Goal: Task Accomplishment & Management: Manage account settings

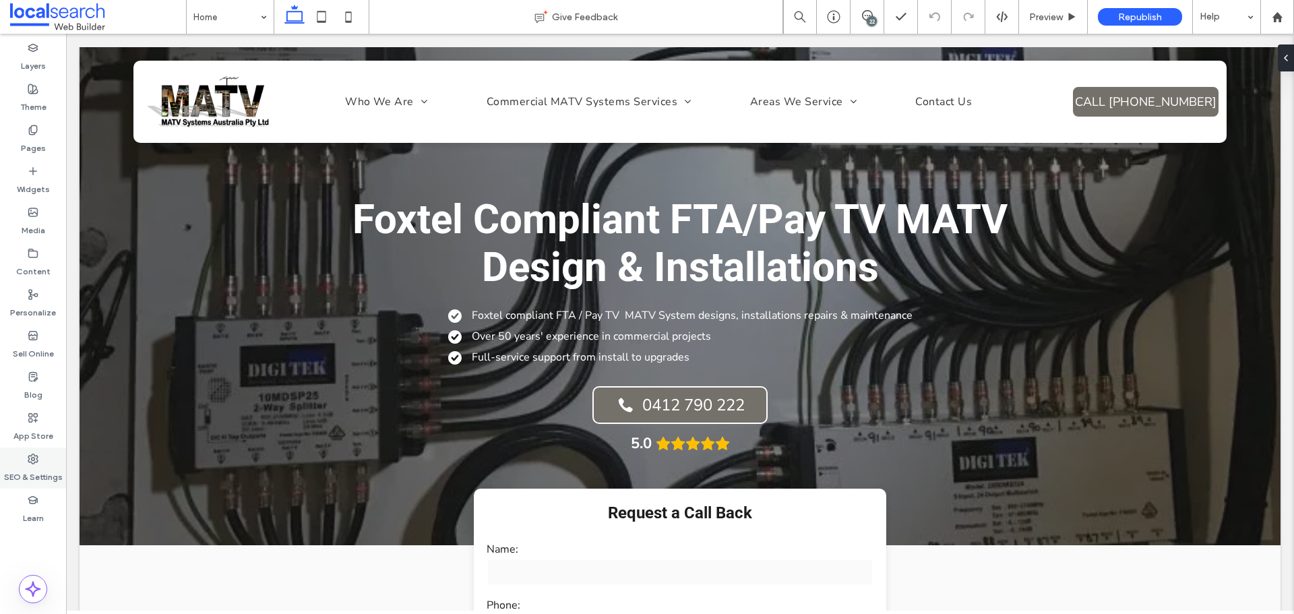
click at [48, 465] on label "SEO & Settings" at bounding box center [33, 473] width 59 height 19
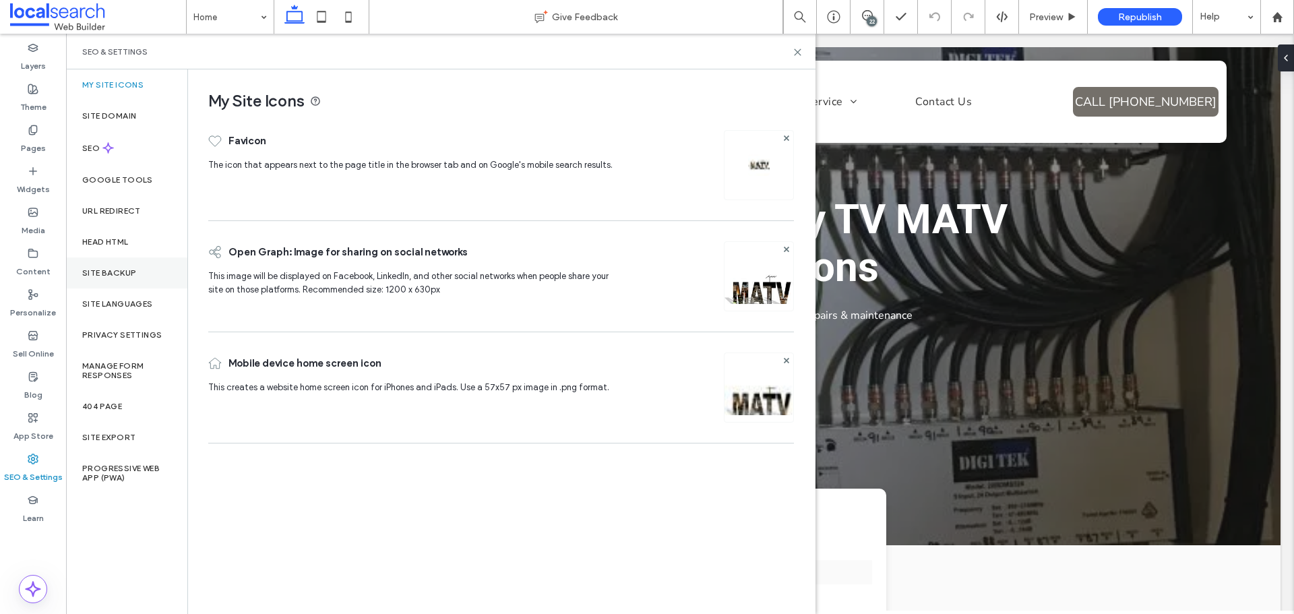
click at [123, 268] on label "Site Backup" at bounding box center [109, 272] width 54 height 9
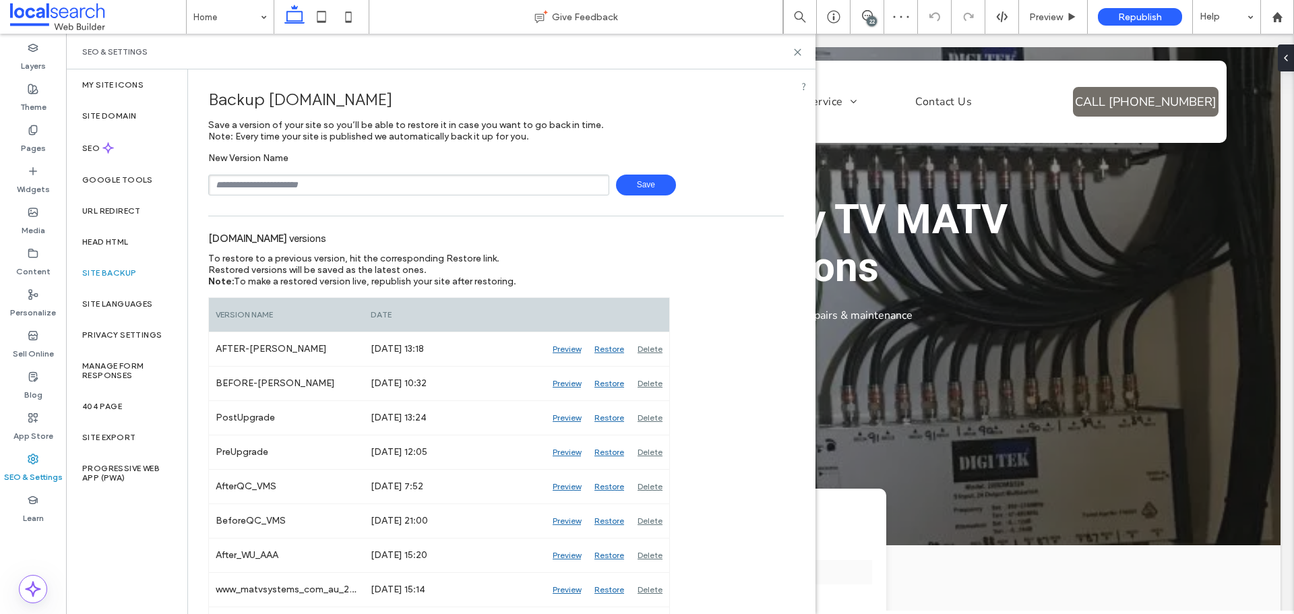
click at [332, 180] on input "text" at bounding box center [408, 185] width 401 height 21
click at [277, 188] on input "**********" at bounding box center [408, 185] width 401 height 21
type input "**********"
click at [645, 188] on span "Save" at bounding box center [646, 185] width 60 height 21
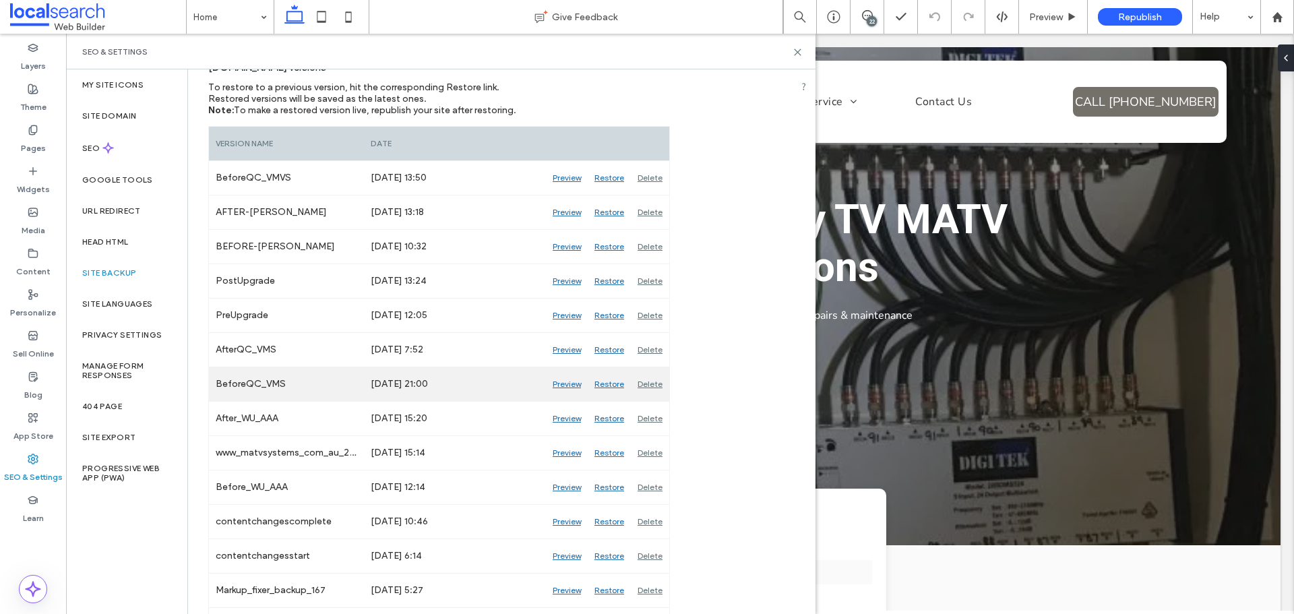
scroll to position [135, 0]
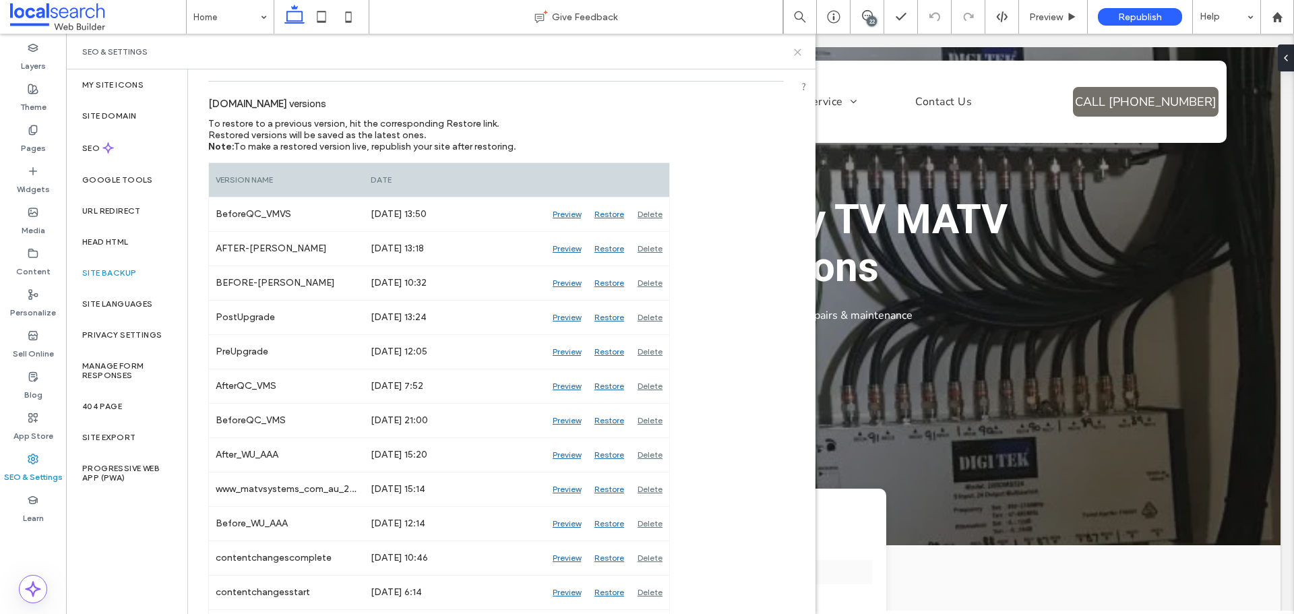
click at [802, 53] on icon at bounding box center [798, 52] width 10 height 10
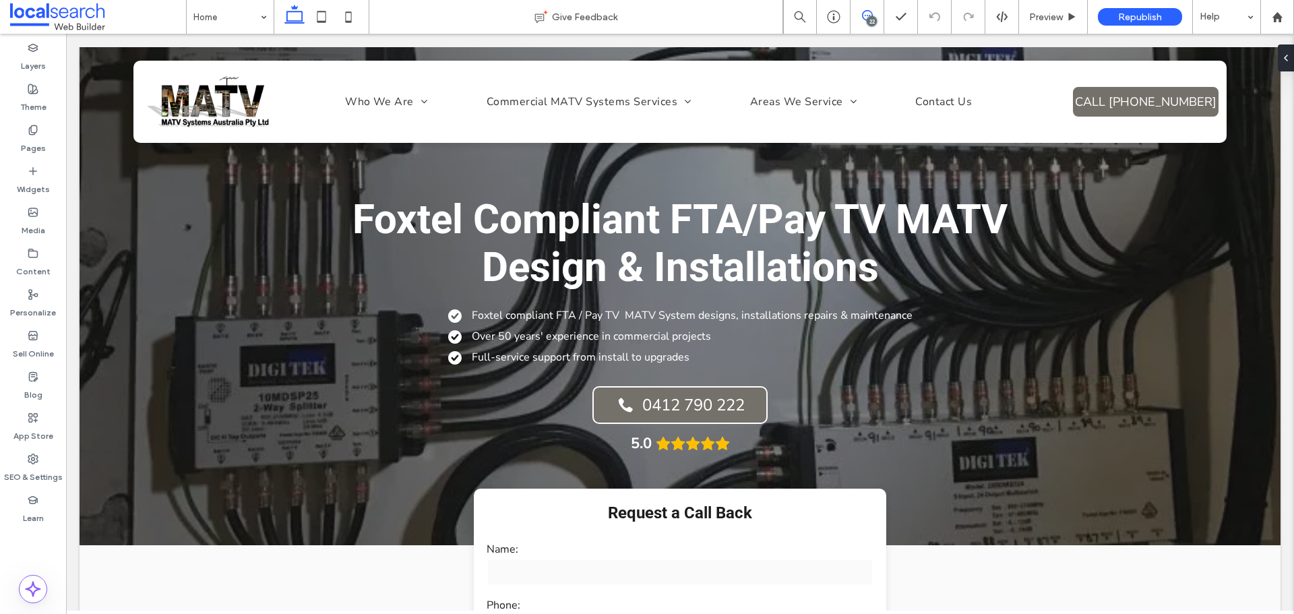
click at [863, 18] on use at bounding box center [867, 15] width 11 height 11
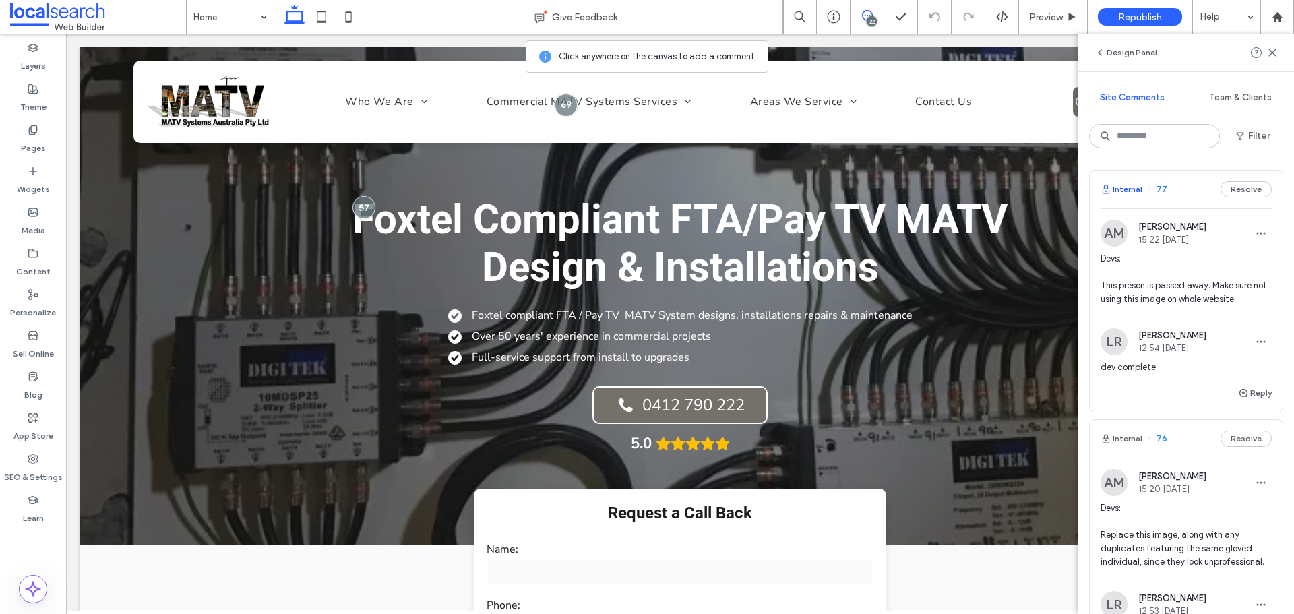
click at [1116, 189] on button "Internal" at bounding box center [1122, 189] width 42 height 16
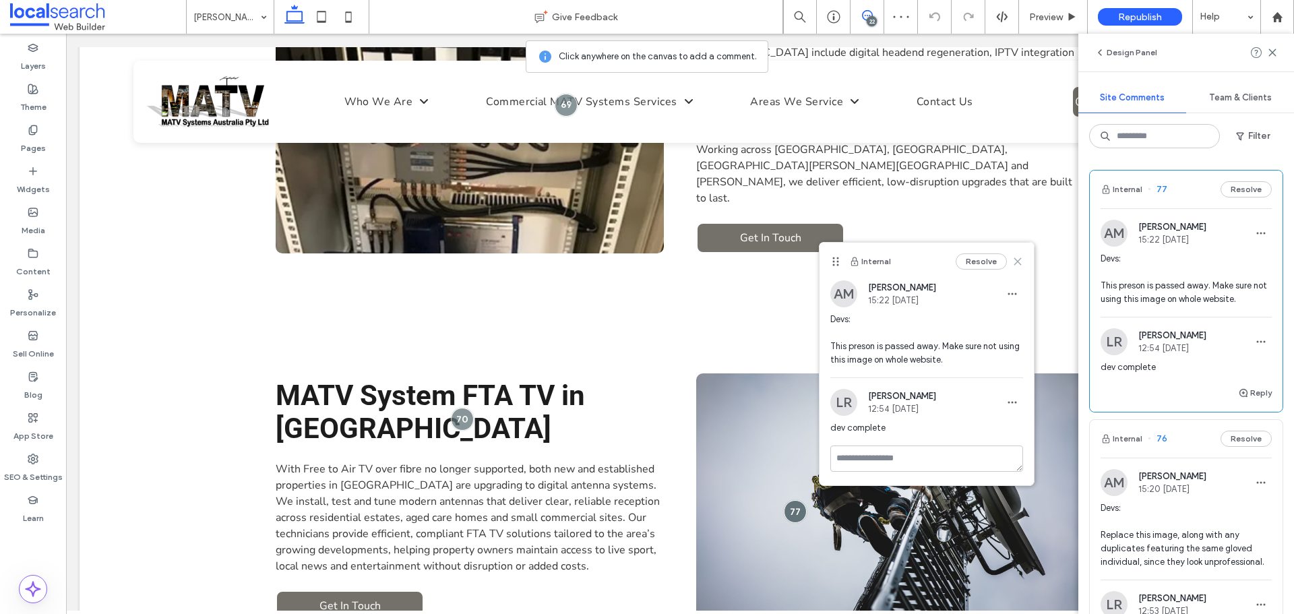
click at [1016, 260] on use at bounding box center [1018, 262] width 6 height 6
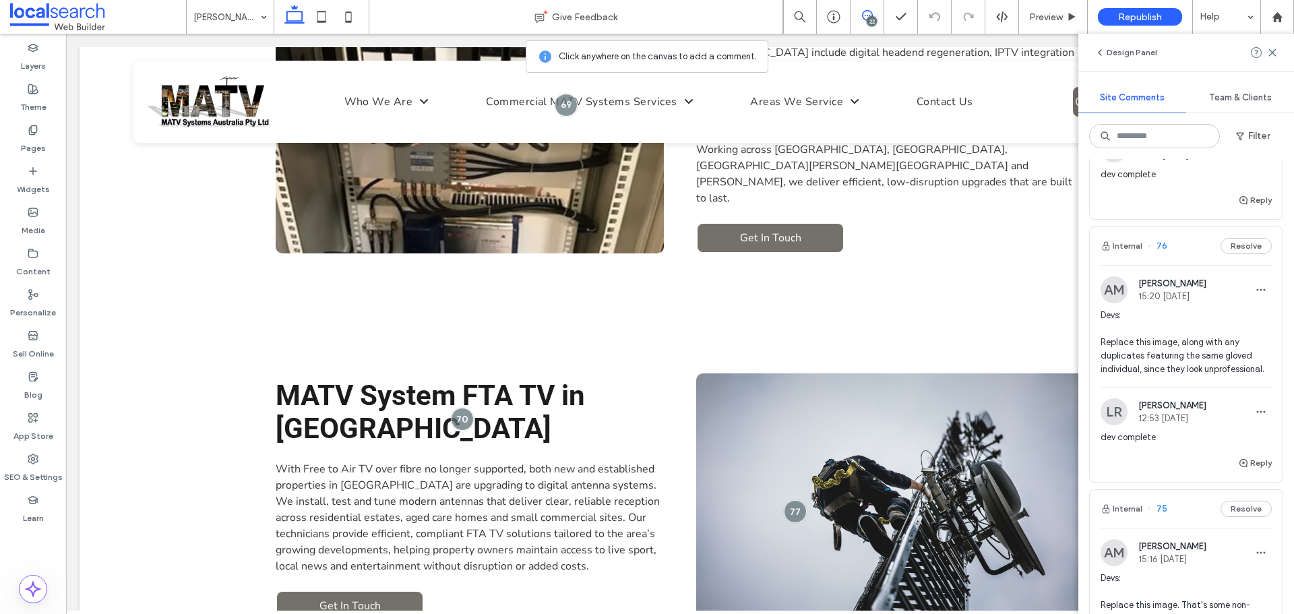
scroll to position [202, 0]
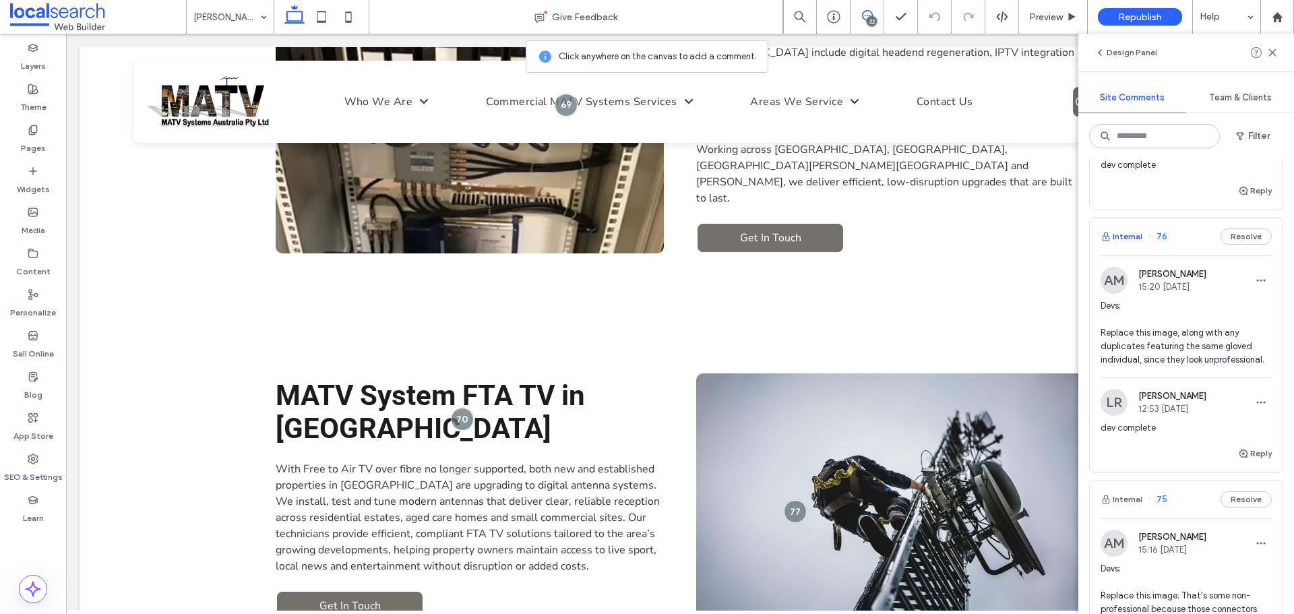
click at [1114, 238] on button "Internal" at bounding box center [1122, 237] width 42 height 16
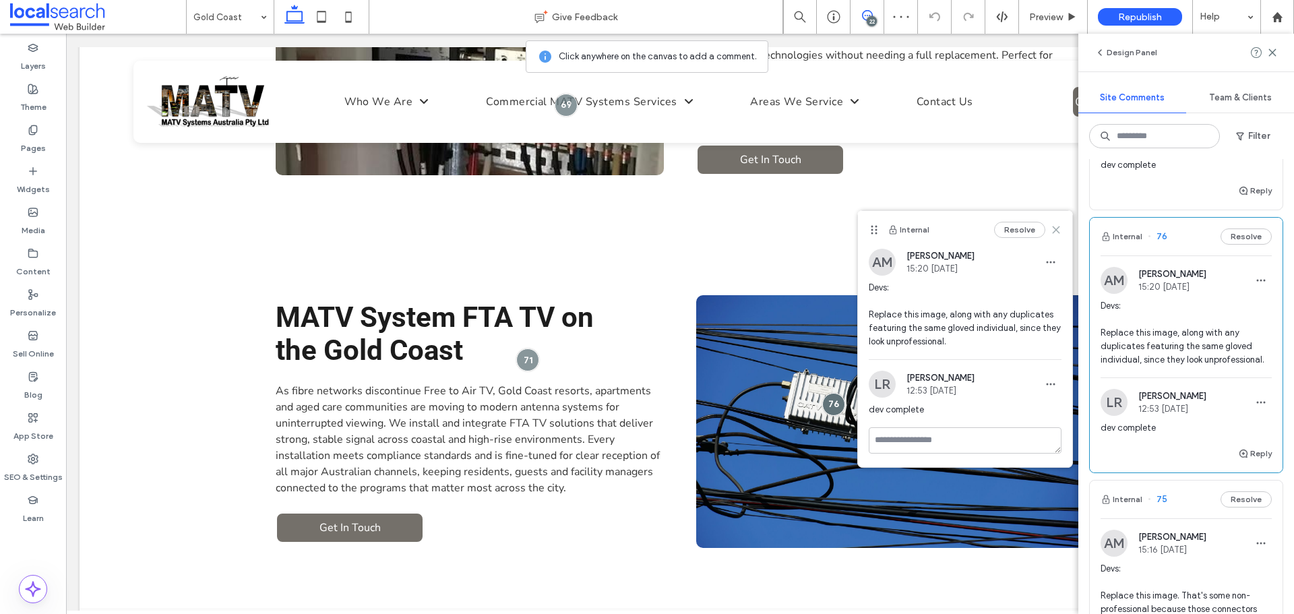
drag, startPoint x: 1060, startPoint y: 230, endPoint x: 997, endPoint y: 198, distance: 70.5
click at [1060, 230] on icon at bounding box center [1056, 229] width 11 height 11
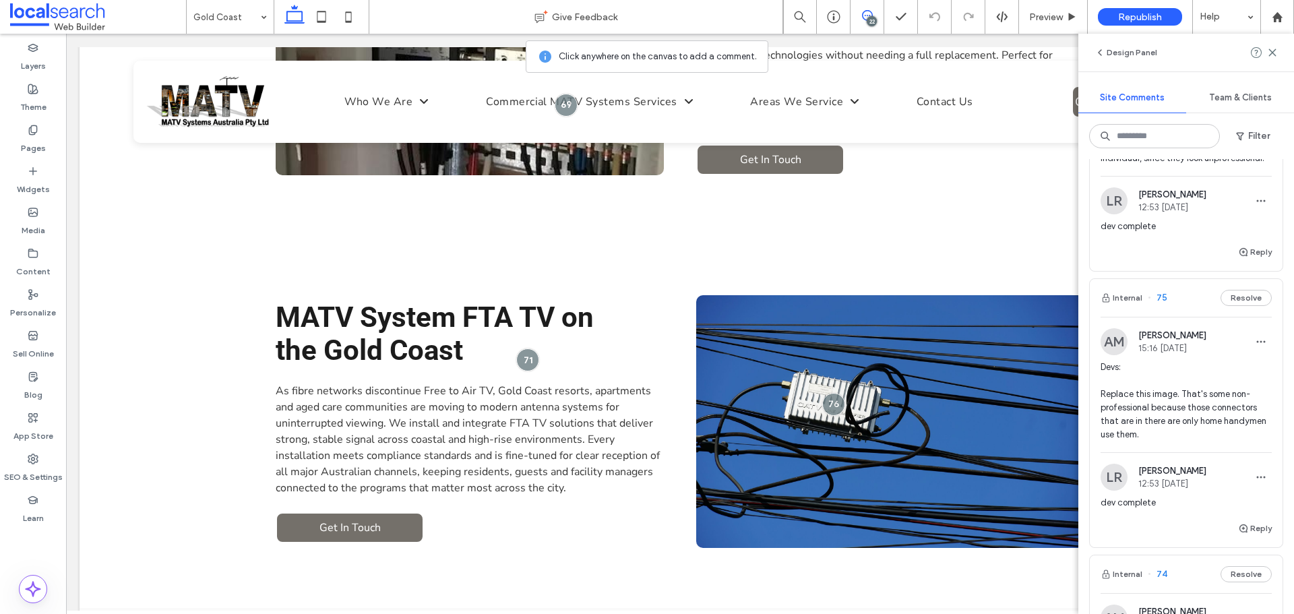
scroll to position [404, 0]
click at [1128, 305] on button "Internal" at bounding box center [1122, 297] width 42 height 16
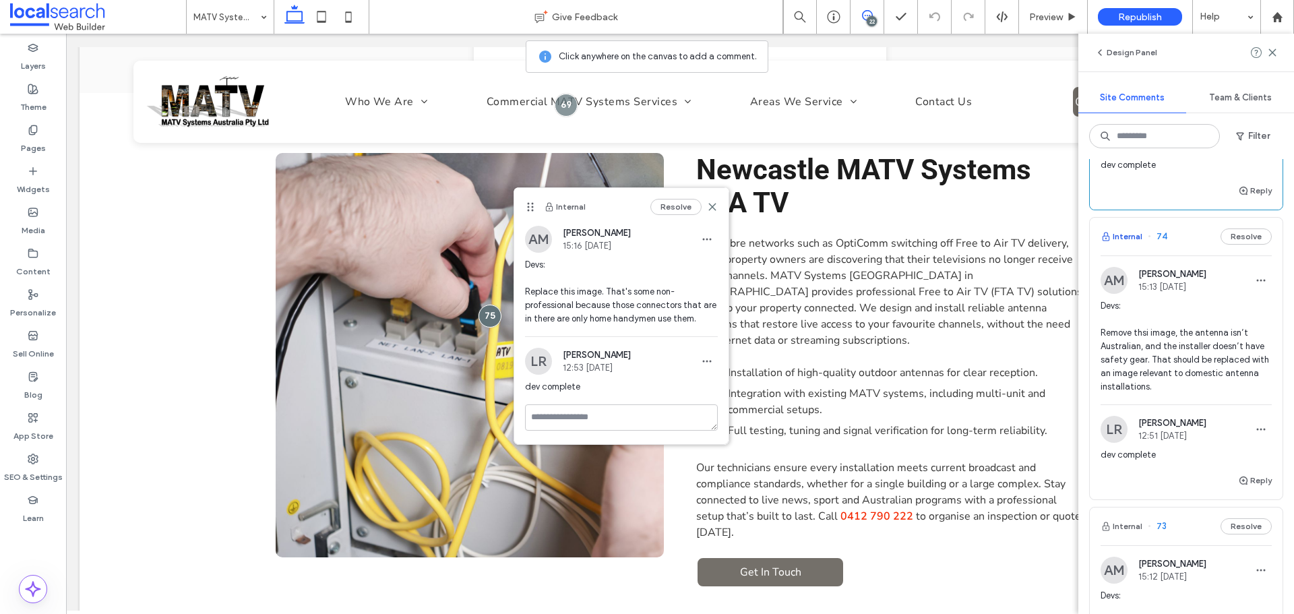
click at [1120, 245] on button "Internal" at bounding box center [1122, 237] width 42 height 16
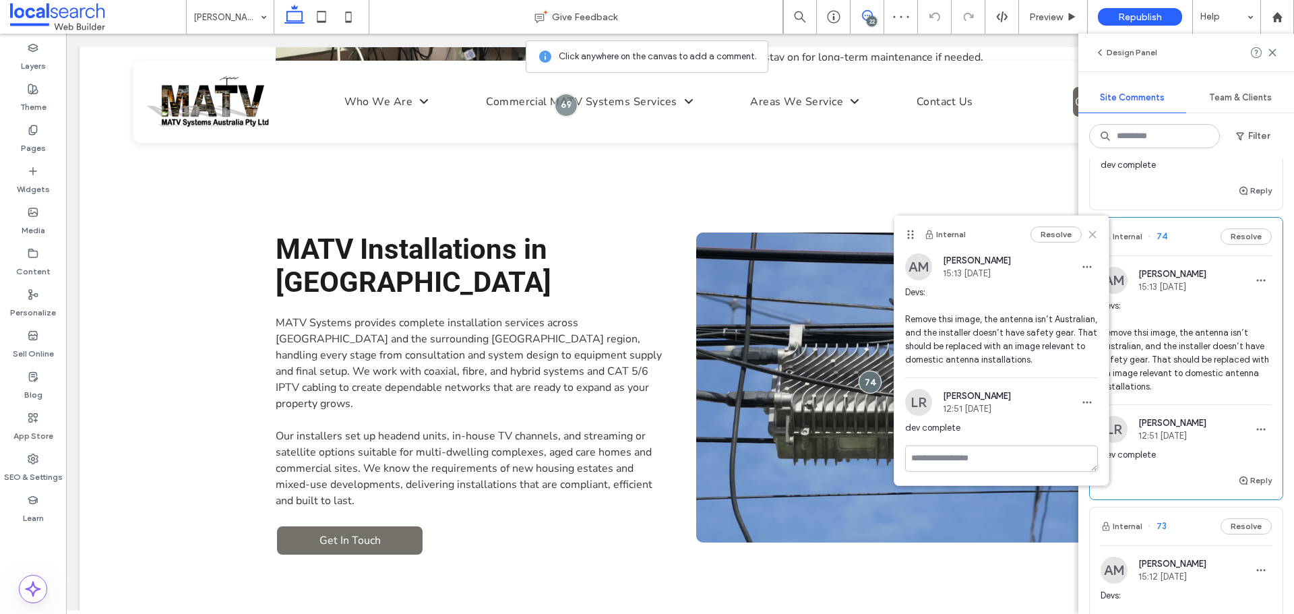
click at [1091, 233] on use at bounding box center [1092, 235] width 6 height 6
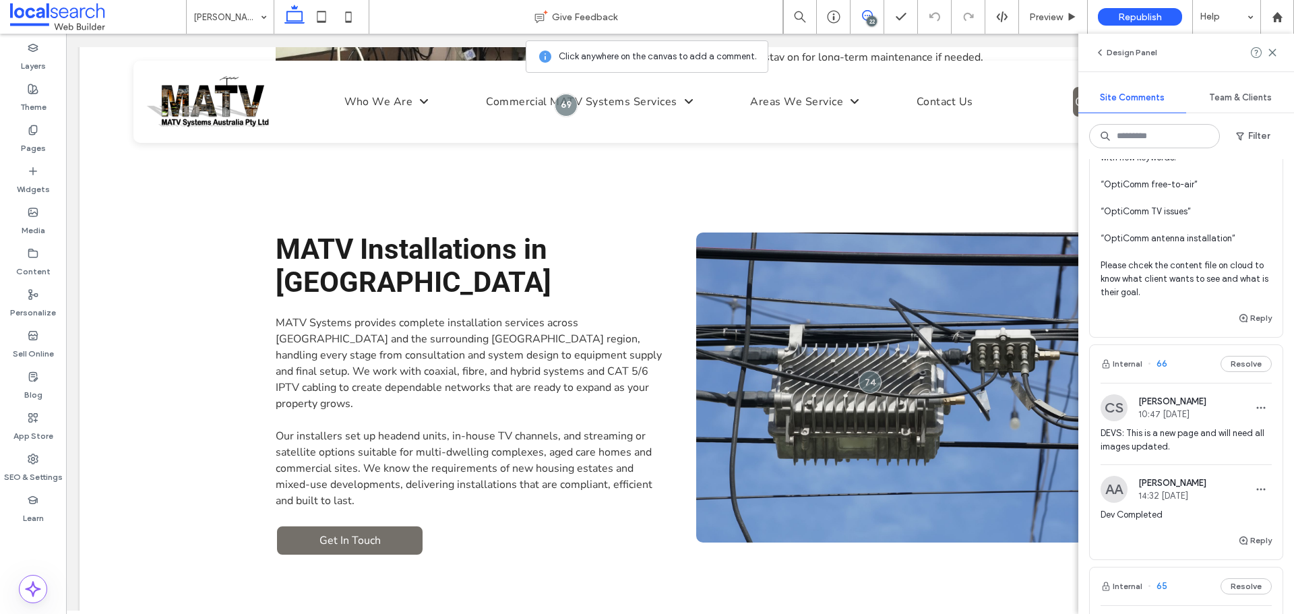
scroll to position [2865, 0]
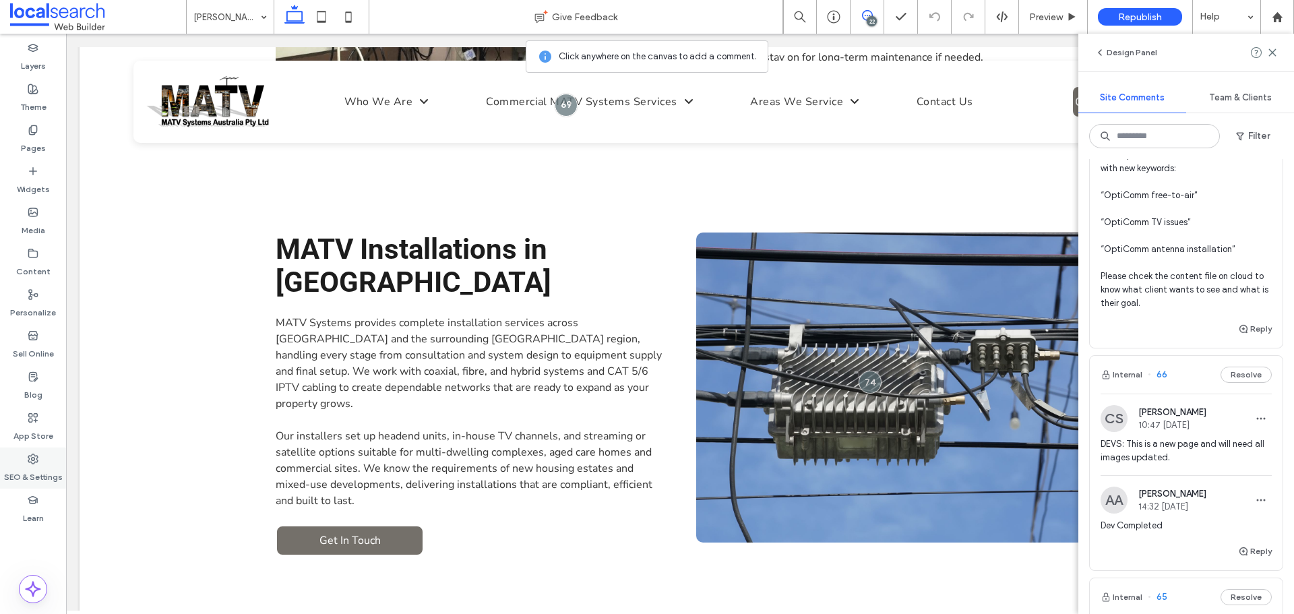
click at [28, 473] on label "SEO & Settings" at bounding box center [33, 473] width 59 height 19
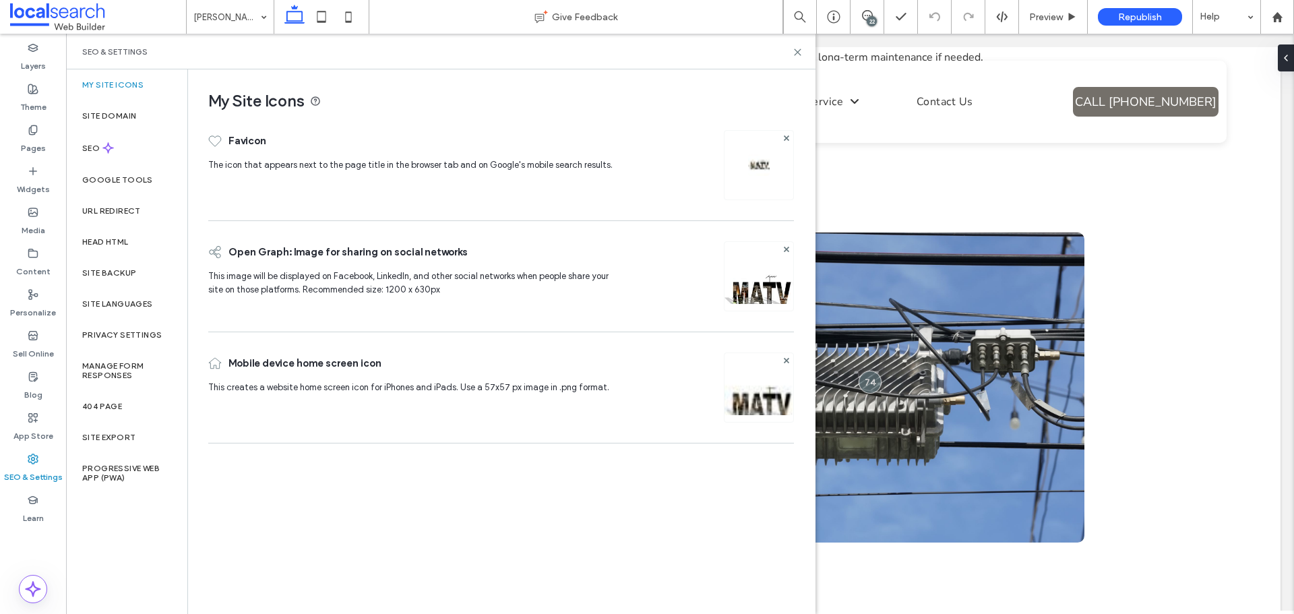
scroll to position [0, 0]
drag, startPoint x: 130, startPoint y: 272, endPoint x: 152, endPoint y: 295, distance: 32.4
click at [130, 272] on label "Site Backup" at bounding box center [109, 272] width 54 height 9
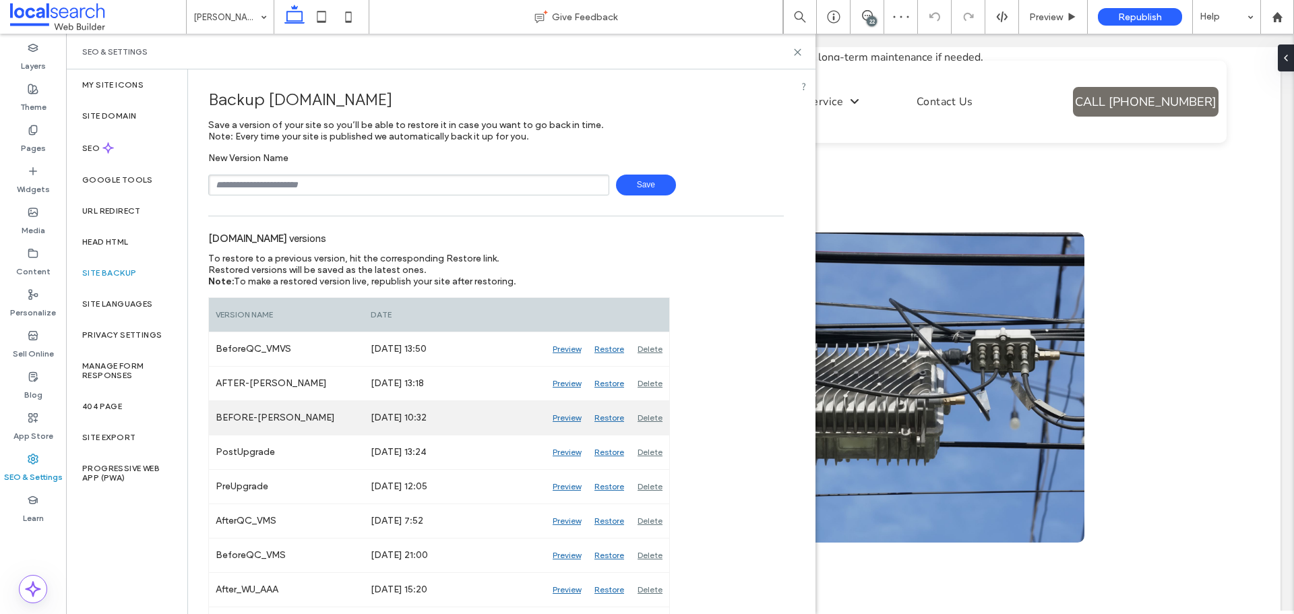
click at [567, 415] on div "Preview" at bounding box center [567, 418] width 42 height 34
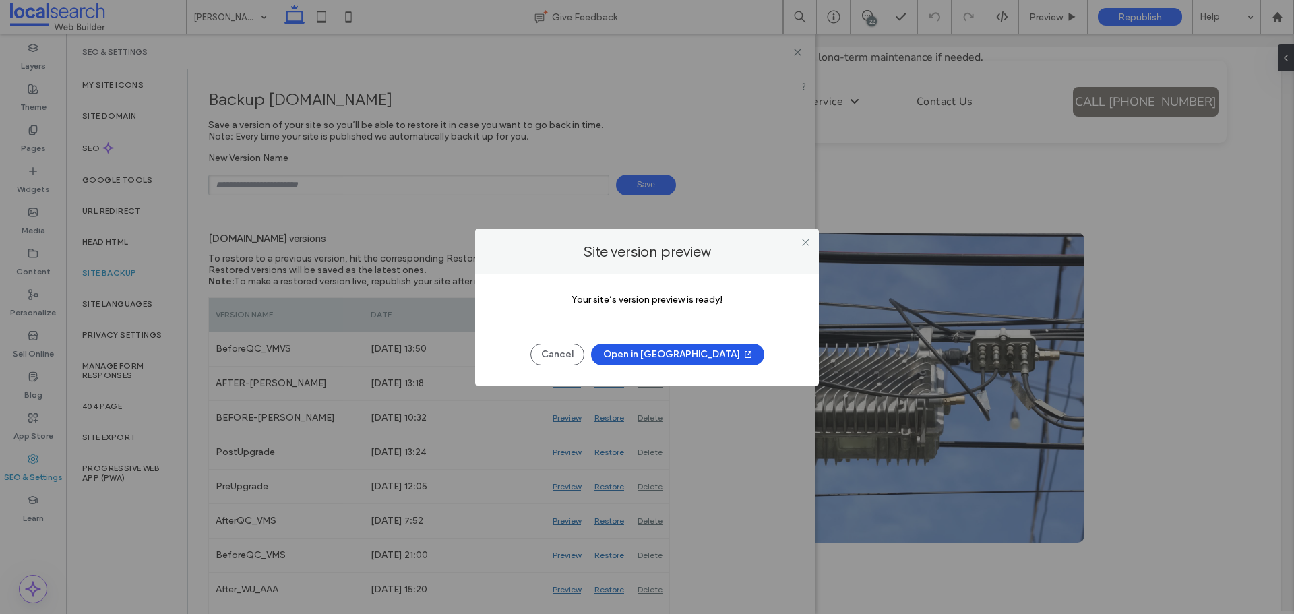
click at [651, 349] on button "Open in [GEOGRAPHIC_DATA]" at bounding box center [677, 355] width 173 height 22
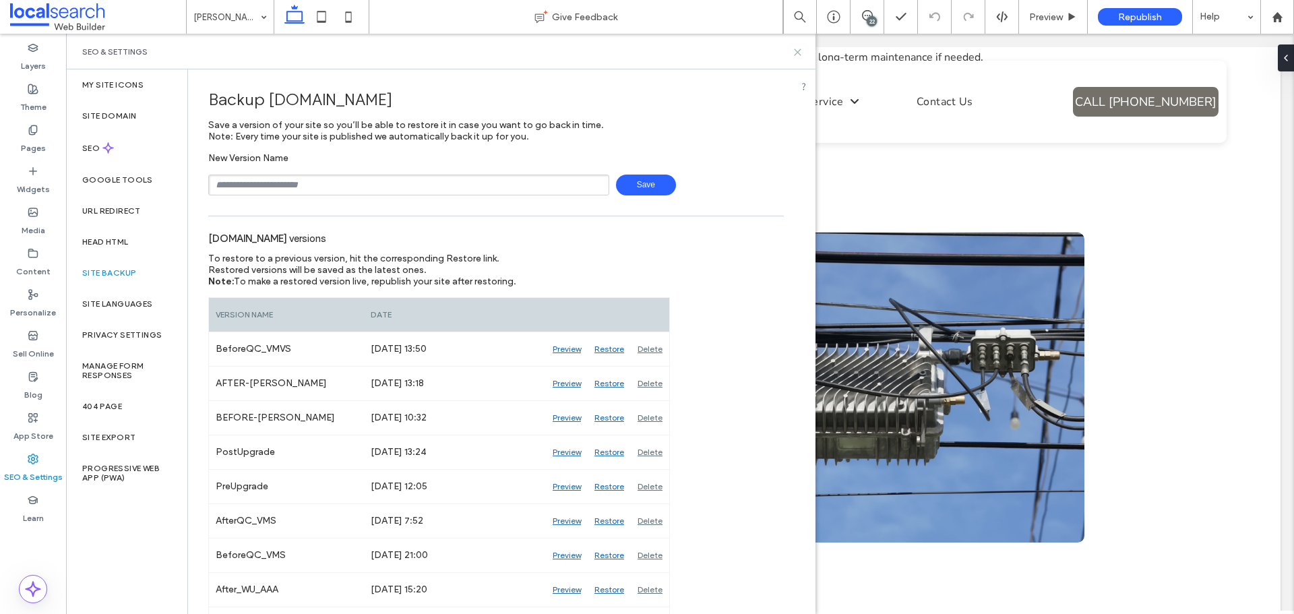
click at [795, 52] on icon at bounding box center [798, 52] width 10 height 10
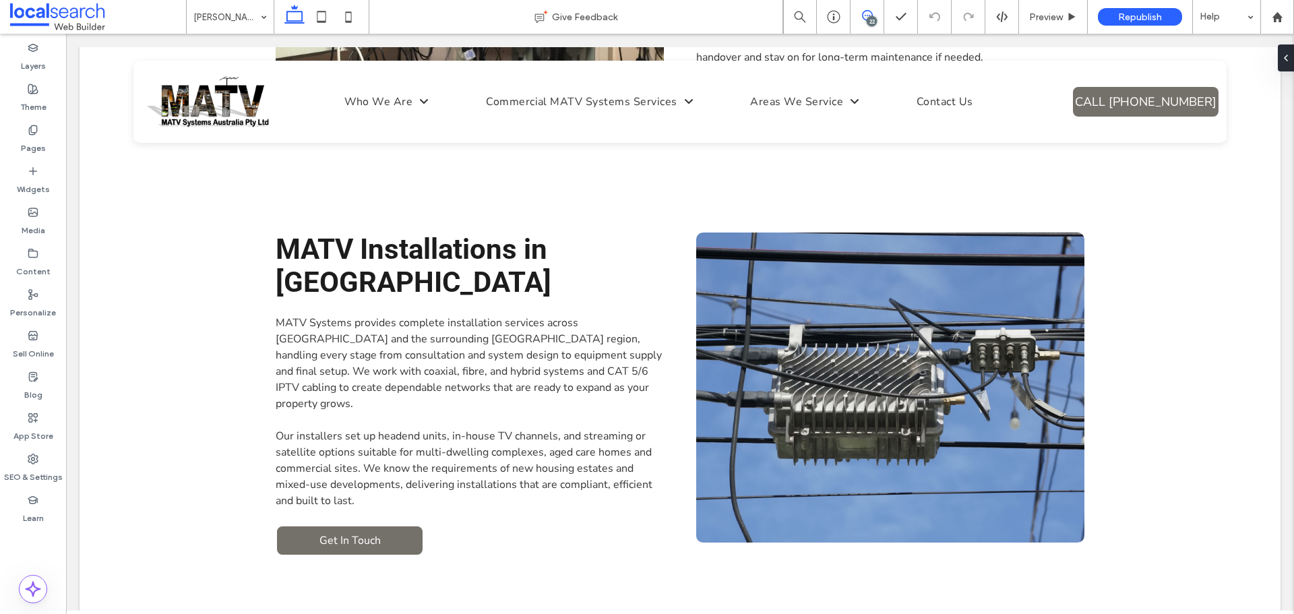
click at [864, 15] on icon at bounding box center [867, 15] width 11 height 11
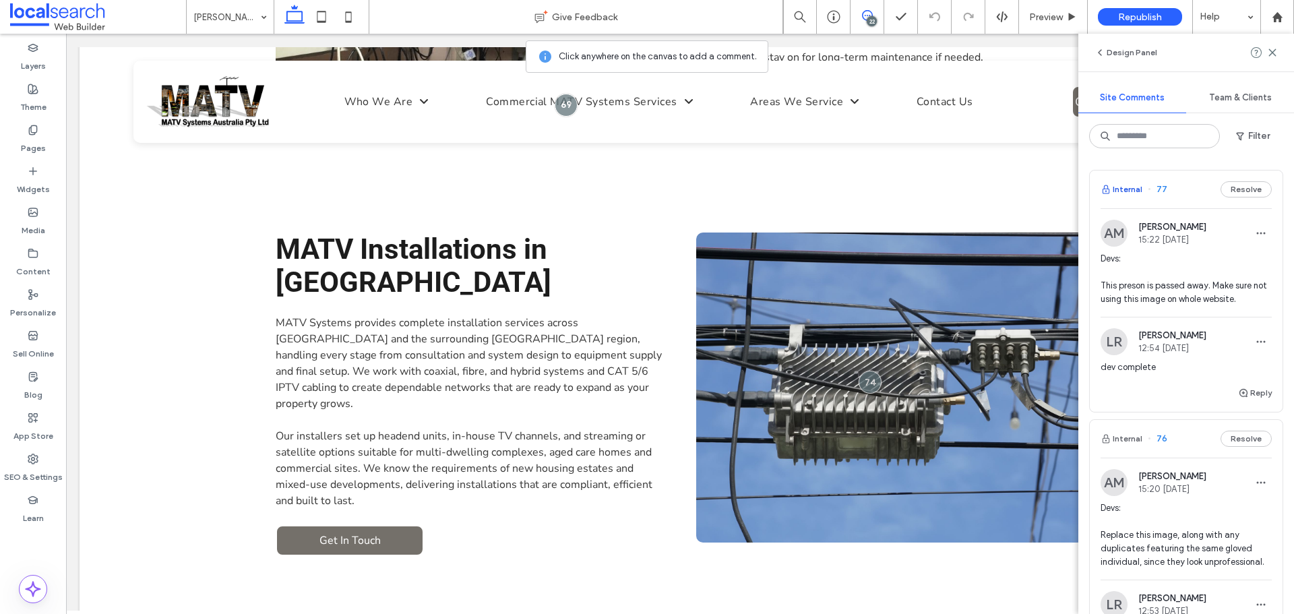
click at [1127, 185] on button "Internal" at bounding box center [1122, 189] width 42 height 16
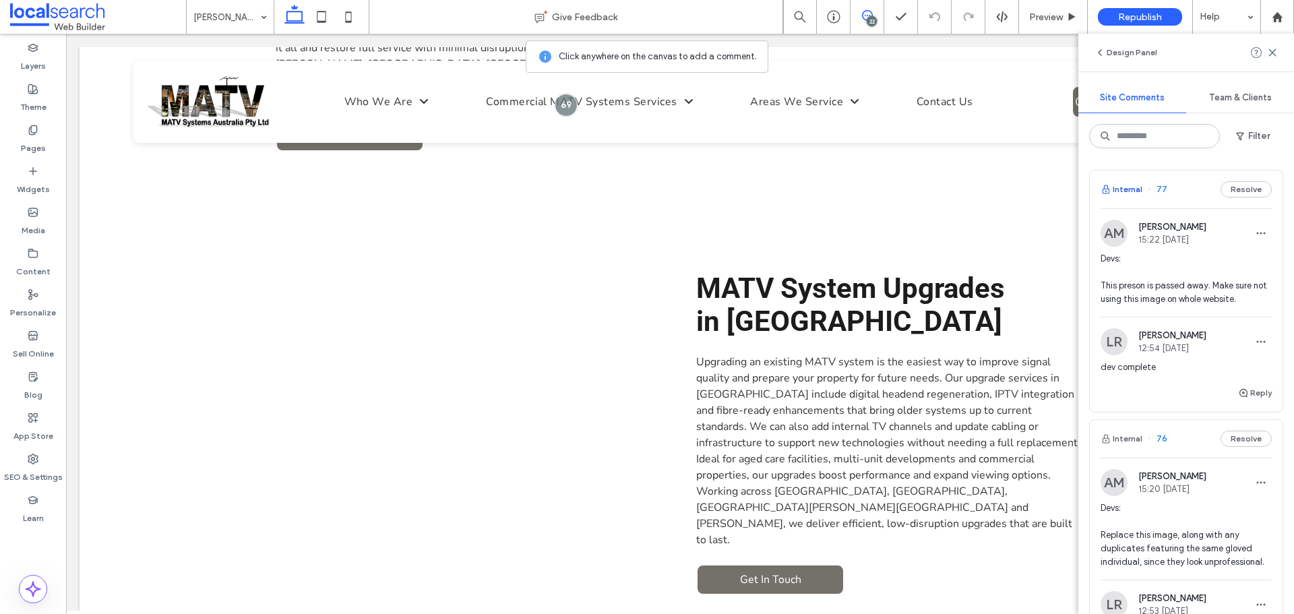
scroll to position [3507, 0]
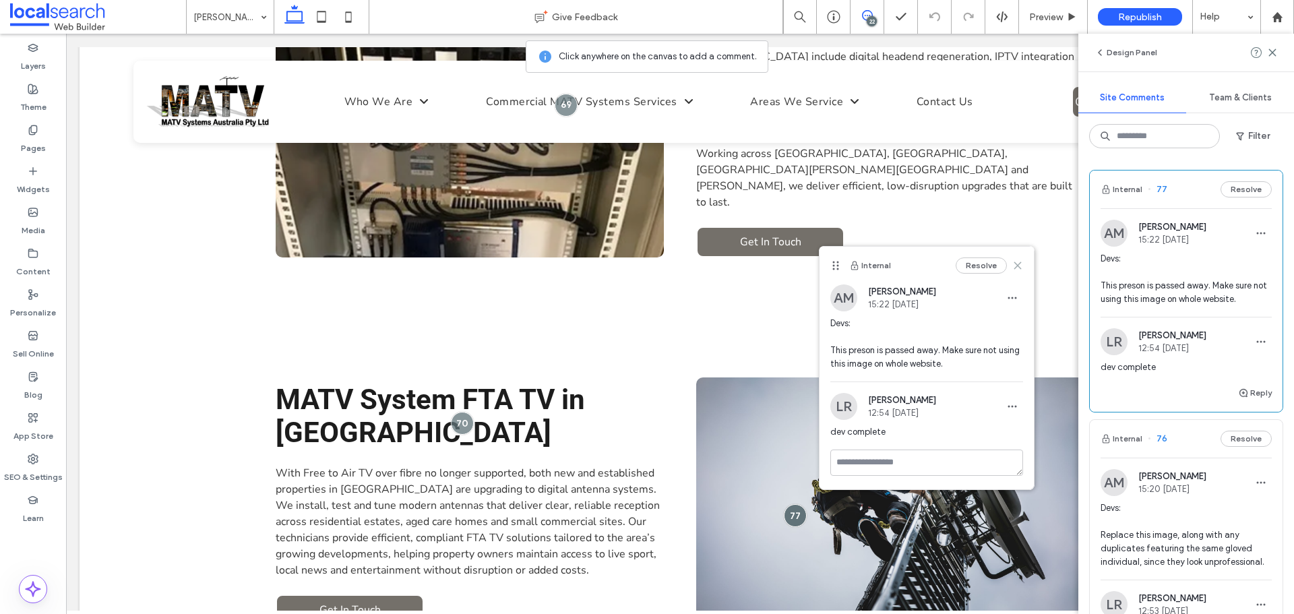
click at [1019, 263] on icon at bounding box center [1017, 265] width 11 height 11
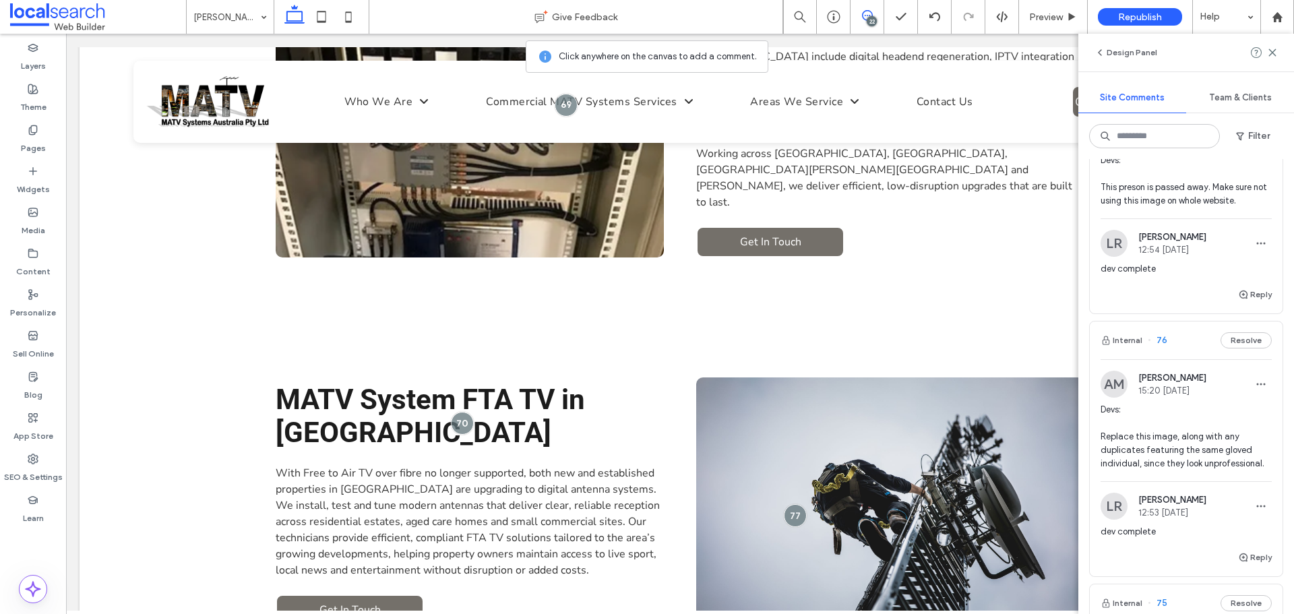
scroll to position [202, 0]
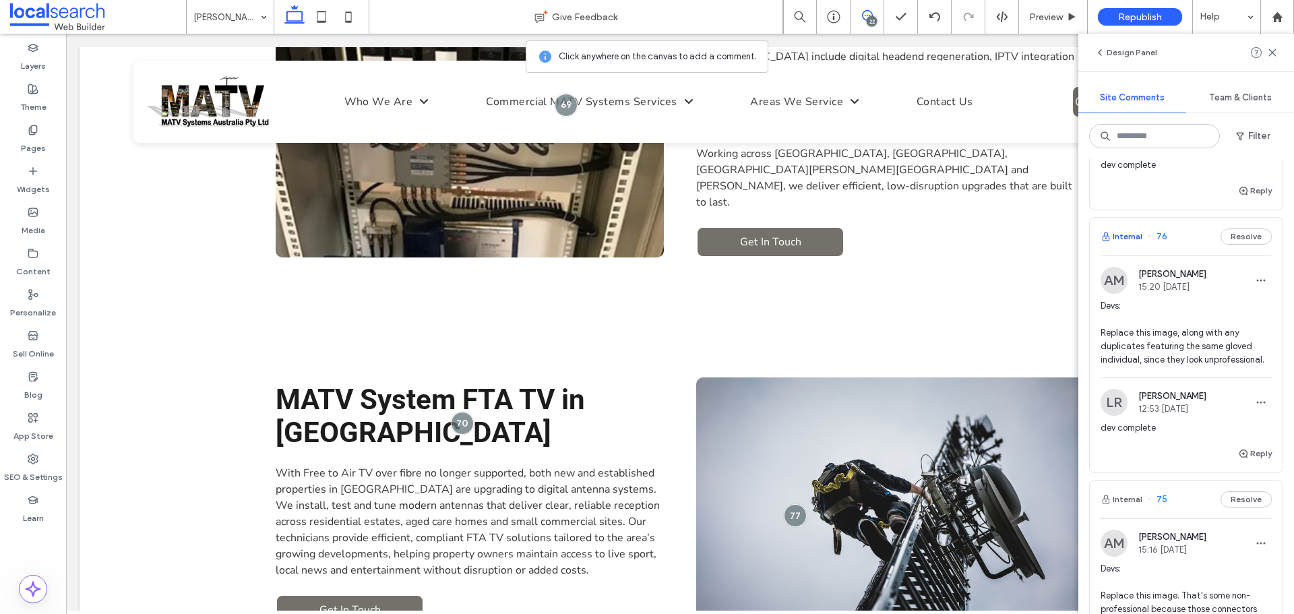
click at [1135, 231] on button "Internal" at bounding box center [1122, 237] width 42 height 16
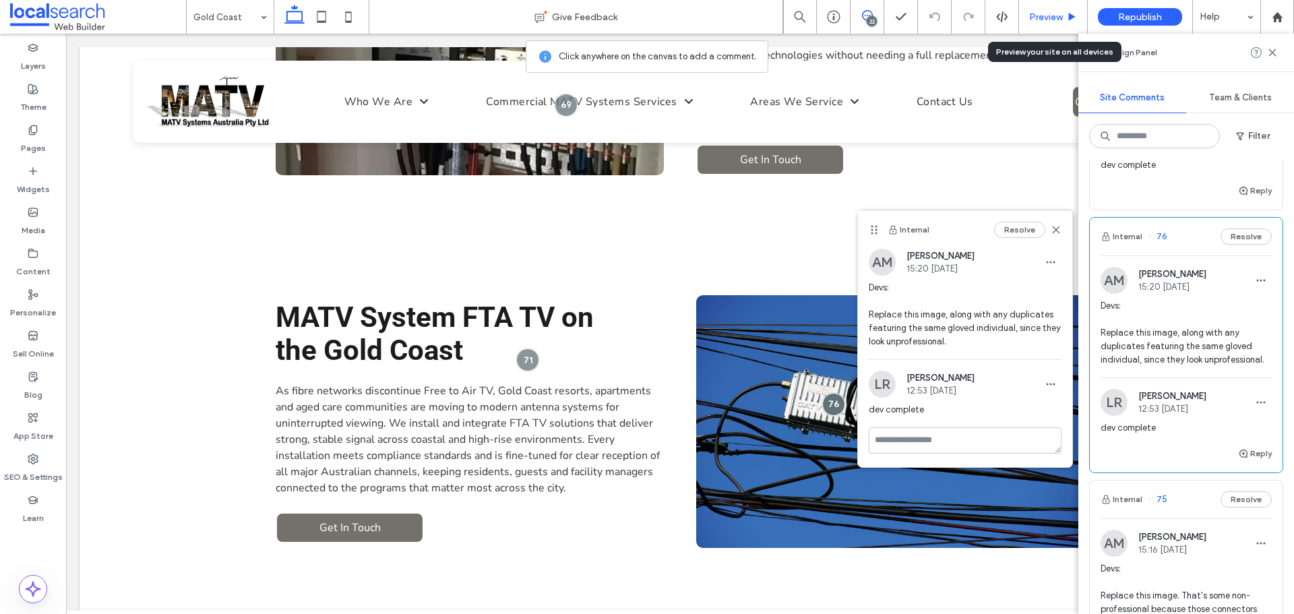
click at [1041, 14] on span "Preview" at bounding box center [1046, 16] width 34 height 11
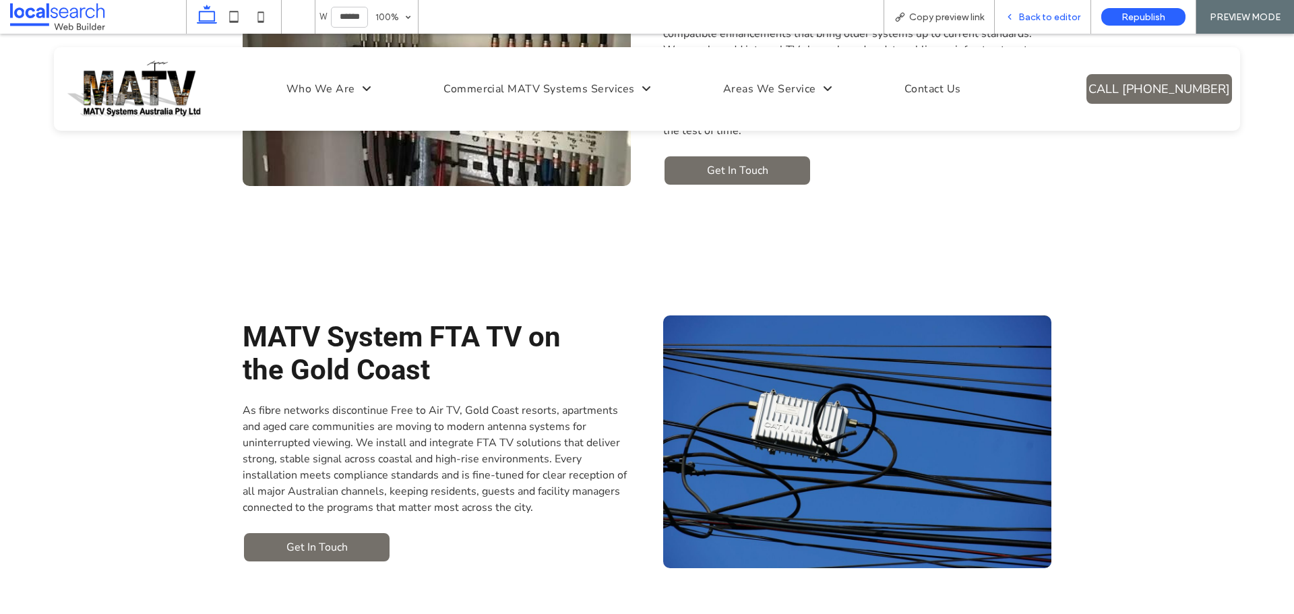
scroll to position [3544, 0]
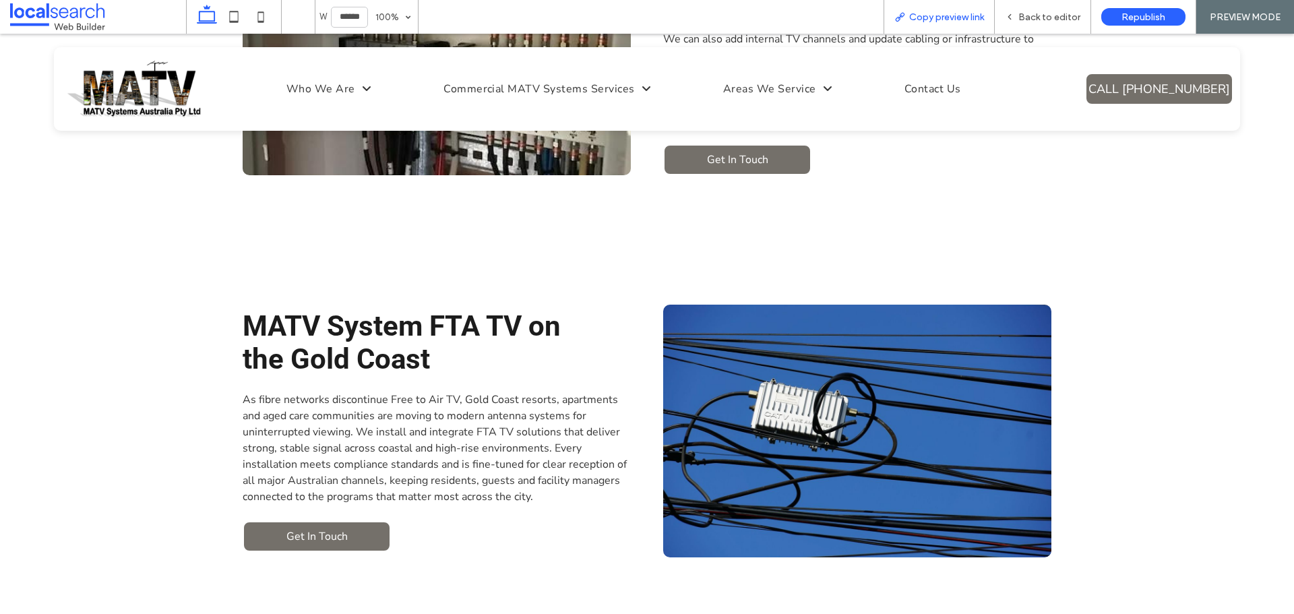
click at [916, 20] on span "Copy preview link" at bounding box center [946, 16] width 75 height 11
click at [1056, 13] on span "Back to editor" at bounding box center [1050, 16] width 62 height 11
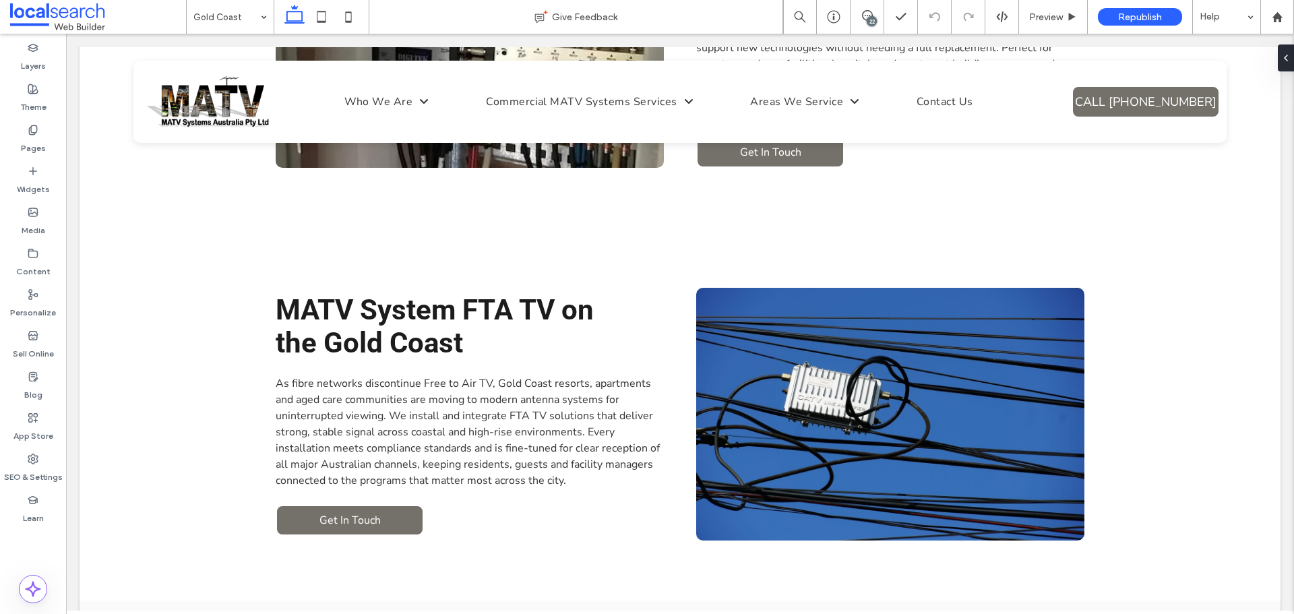
scroll to position [3492, 0]
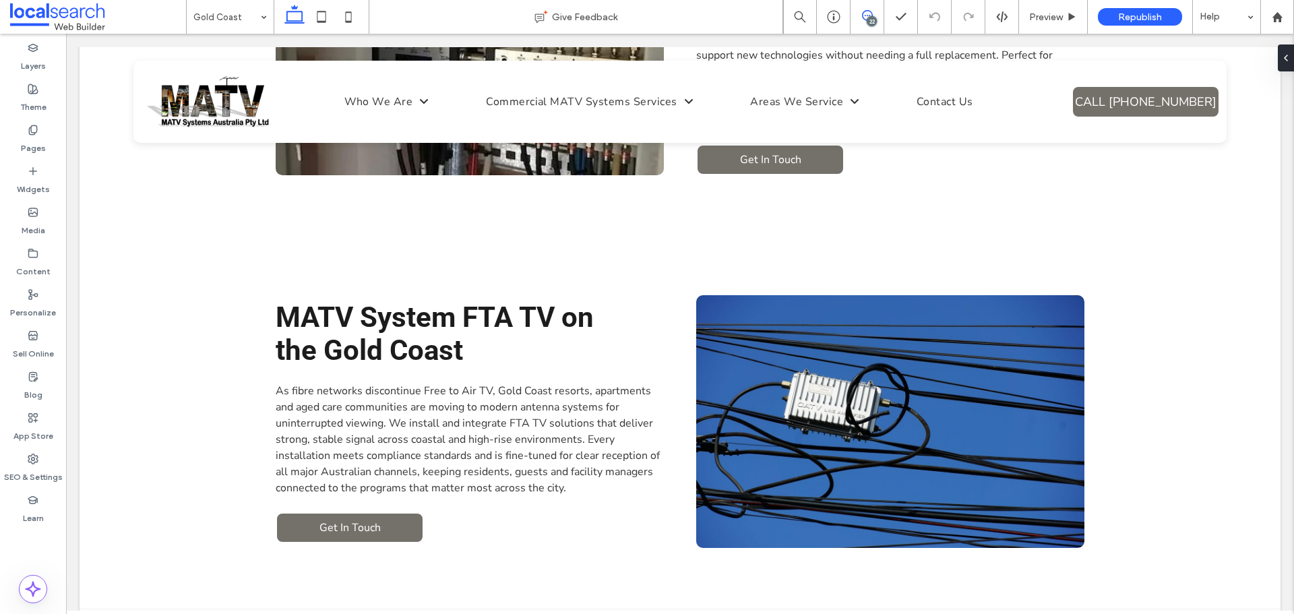
click at [874, 13] on span at bounding box center [867, 15] width 33 height 11
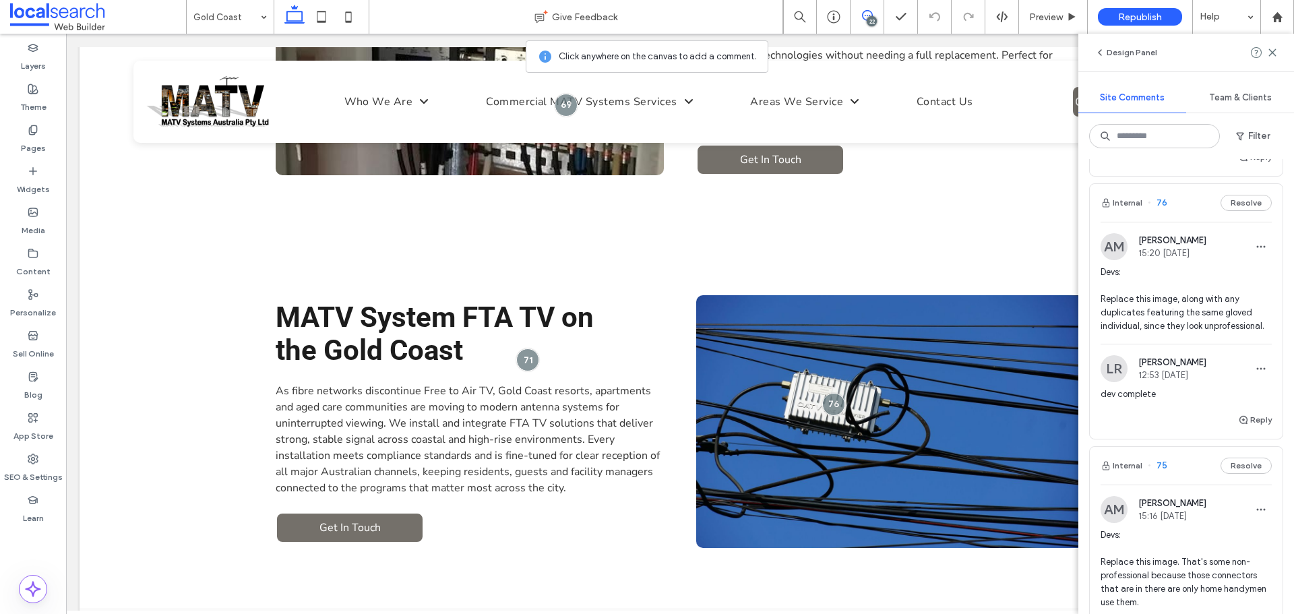
scroll to position [202, 0]
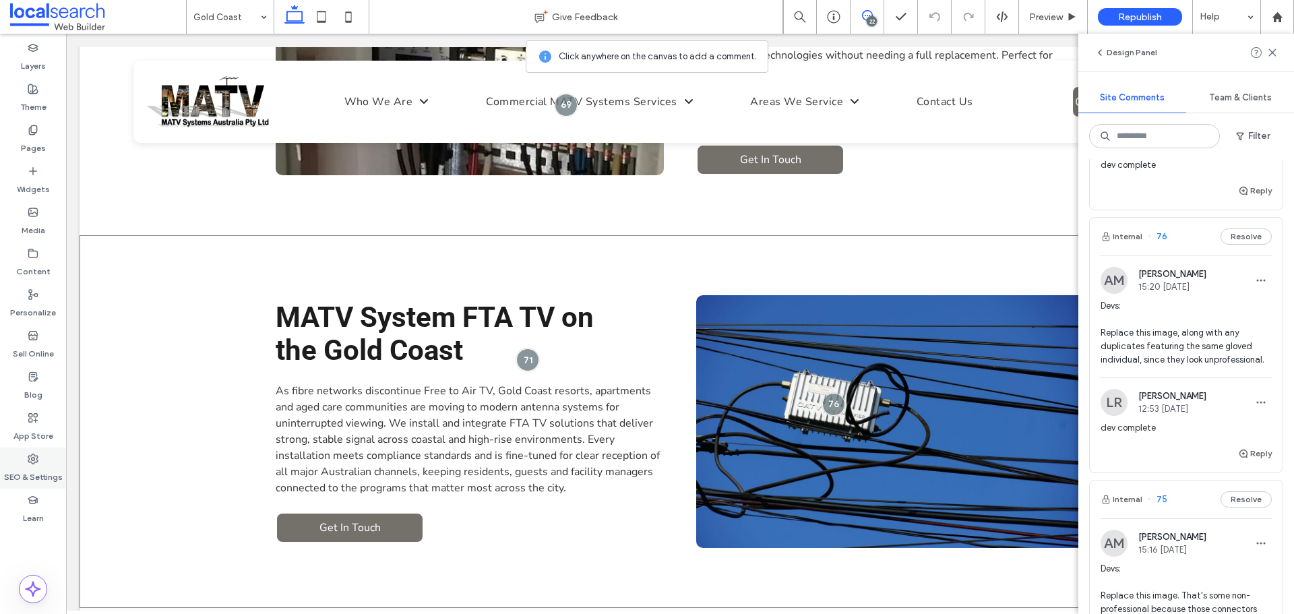
click at [49, 466] on label "SEO & Settings" at bounding box center [33, 473] width 59 height 19
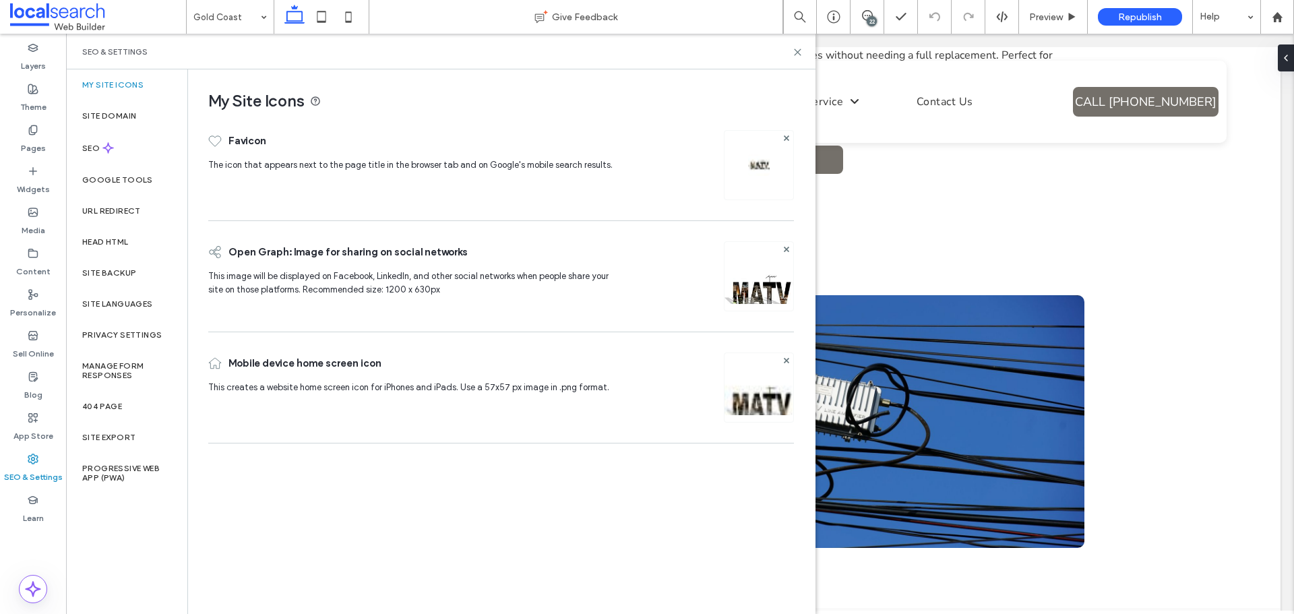
scroll to position [0, 0]
click at [133, 269] on label "Site Backup" at bounding box center [109, 272] width 54 height 9
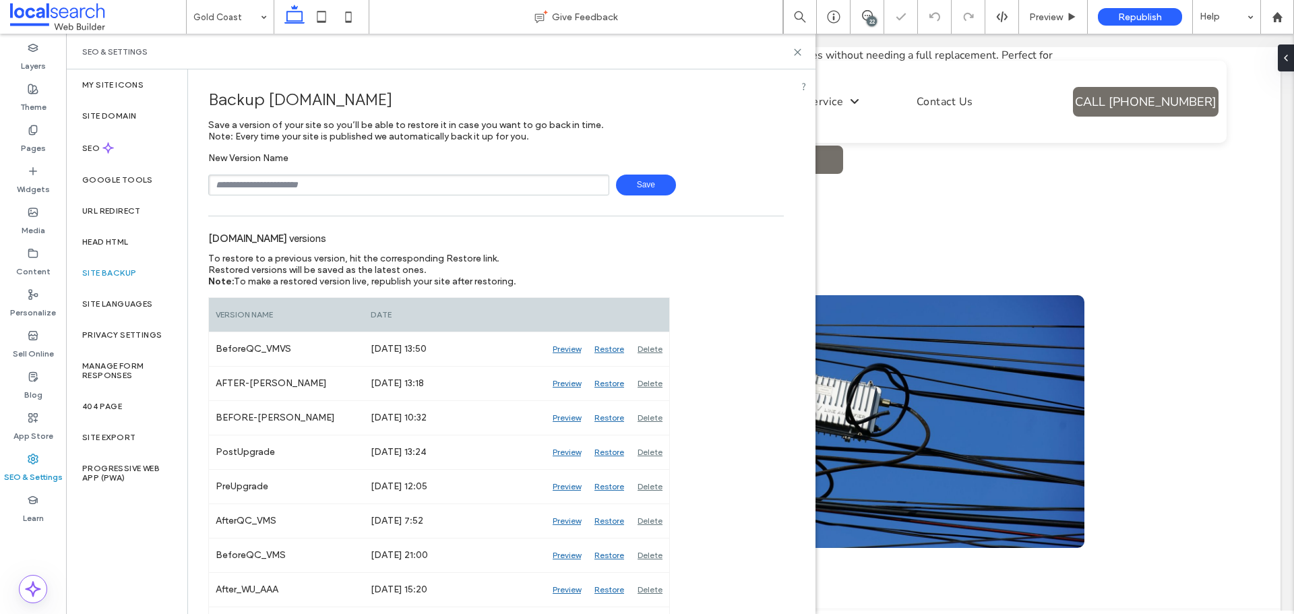
click at [288, 167] on div "New Version Name Save" at bounding box center [496, 173] width 576 height 43
click at [282, 184] on input "text" at bounding box center [408, 185] width 401 height 21
type input "**********"
click at [662, 187] on span "Save" at bounding box center [646, 185] width 60 height 21
